Goal: Information Seeking & Learning: Check status

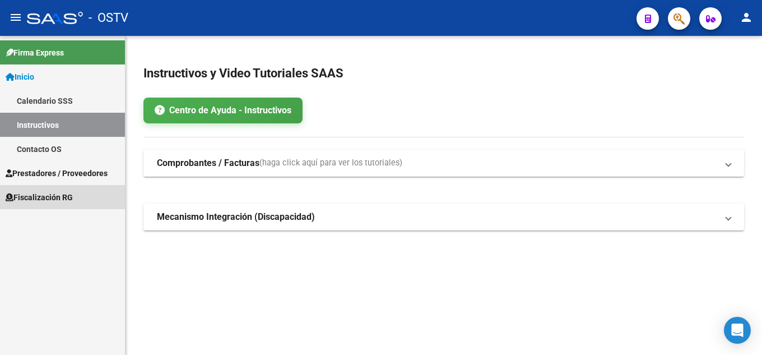
click at [71, 188] on link "Fiscalización RG" at bounding box center [62, 197] width 125 height 24
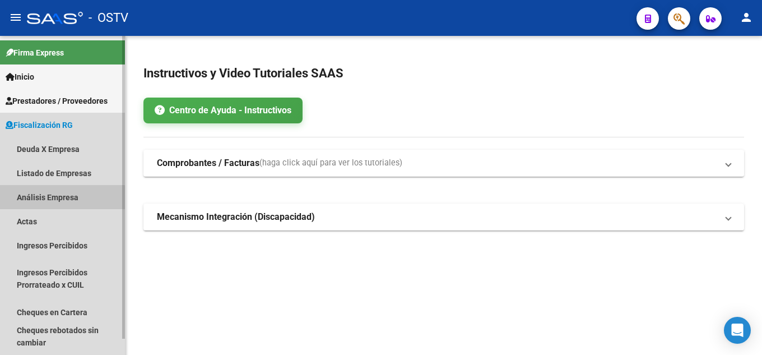
click at [57, 201] on link "Análisis Empresa" at bounding box center [62, 197] width 125 height 24
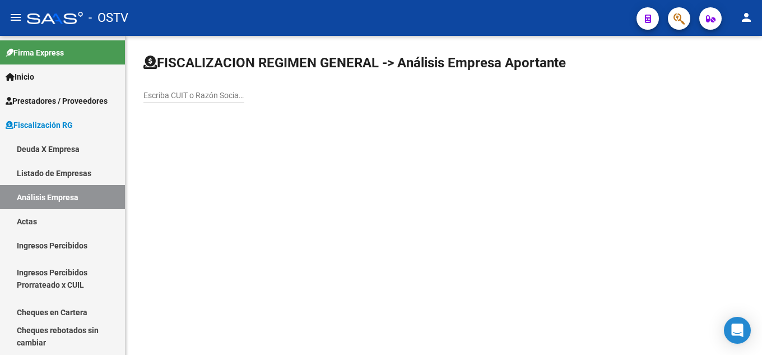
click at [204, 93] on input "Escriba CUIT o Razón Social para buscar" at bounding box center [193, 96] width 101 height 10
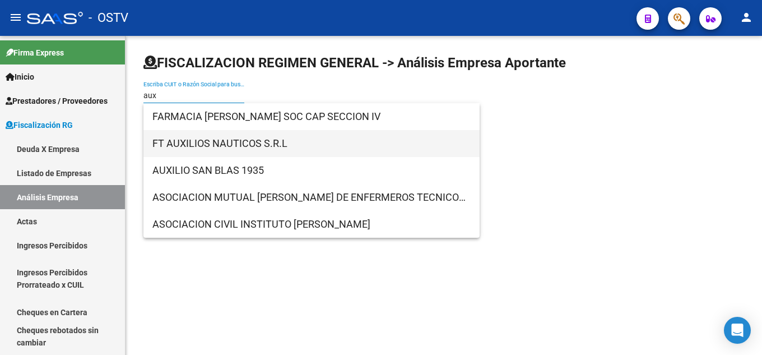
type input "aux"
click at [204, 140] on span "FT AUXILIOS NAUTICOS S.R.L" at bounding box center [311, 143] width 318 height 27
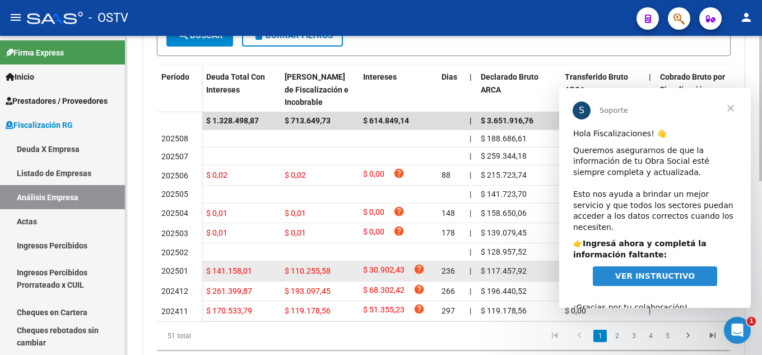
scroll to position [336, 0]
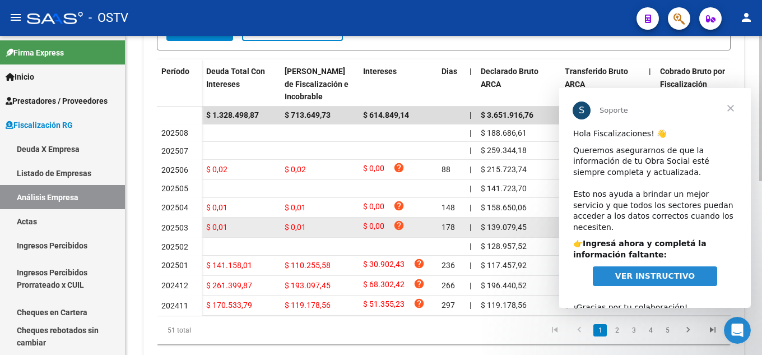
click at [355, 225] on datatable-body-cell "$ 0,01" at bounding box center [319, 227] width 78 height 20
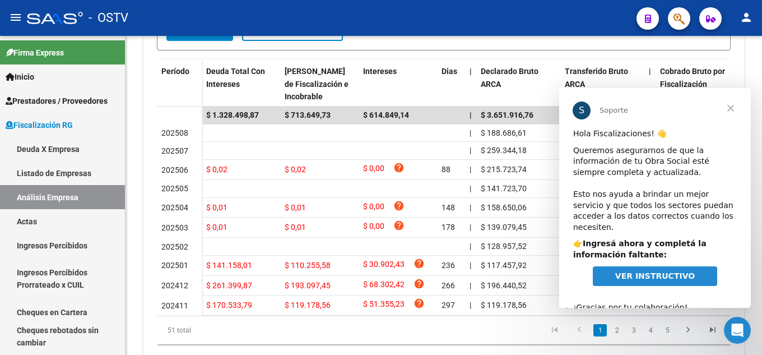
click at [731, 106] on span "Cerrar" at bounding box center [731, 108] width 40 height 40
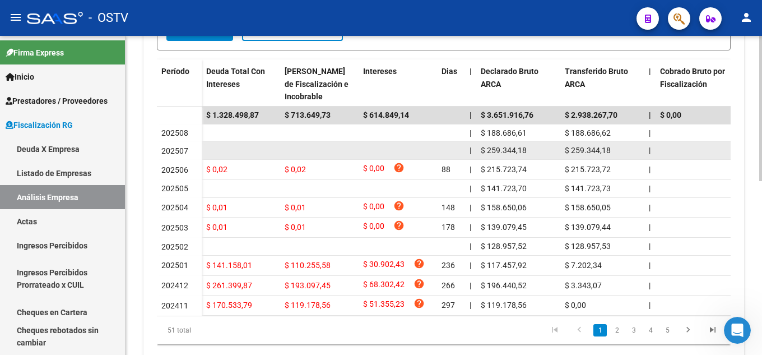
scroll to position [382, 0]
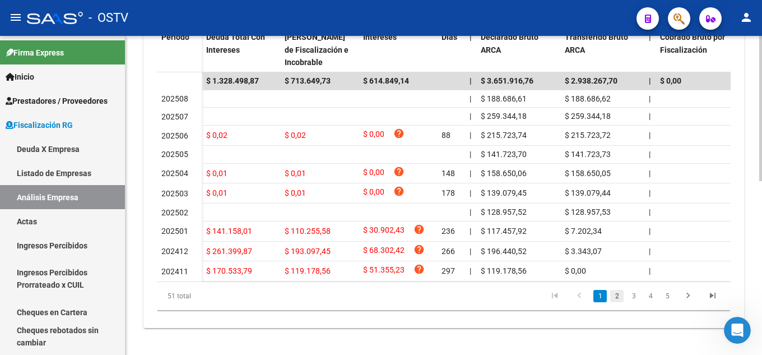
click at [619, 295] on link "2" at bounding box center [616, 296] width 13 height 12
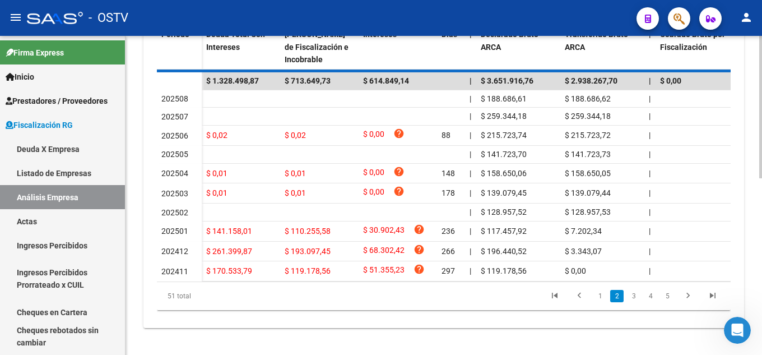
scroll to position [379, 0]
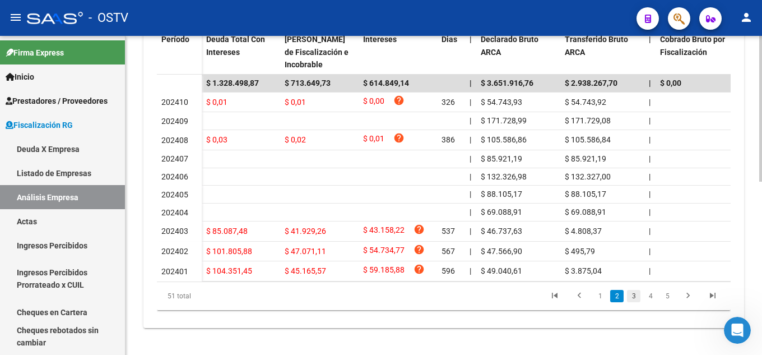
click at [636, 298] on link "3" at bounding box center [633, 296] width 13 height 12
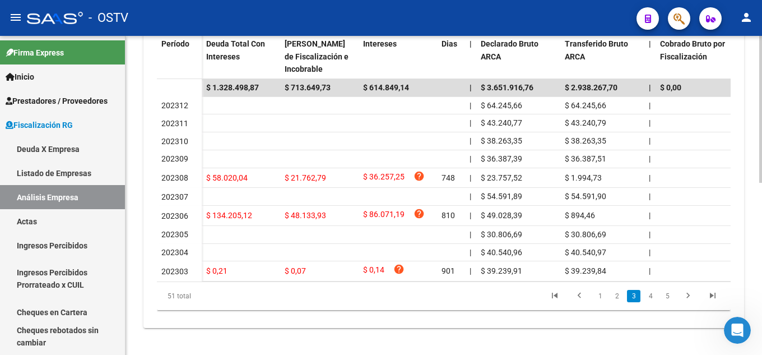
scroll to position [374, 0]
click at [651, 296] on link "4" at bounding box center [650, 296] width 13 height 12
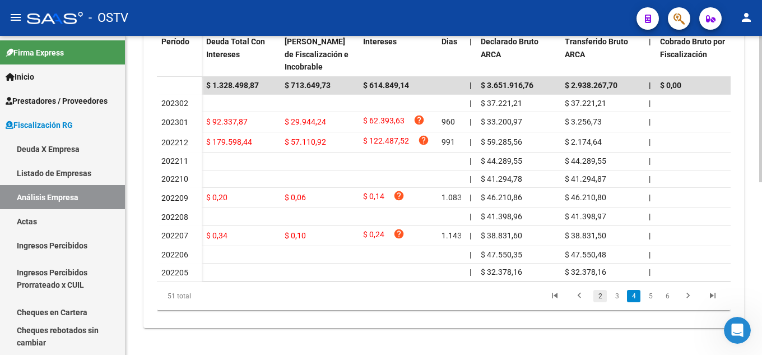
click at [598, 298] on link "2" at bounding box center [600, 296] width 13 height 12
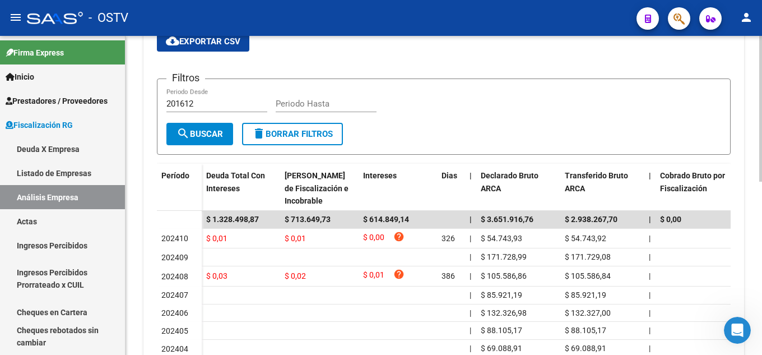
scroll to position [206, 0]
